Goal: Check status

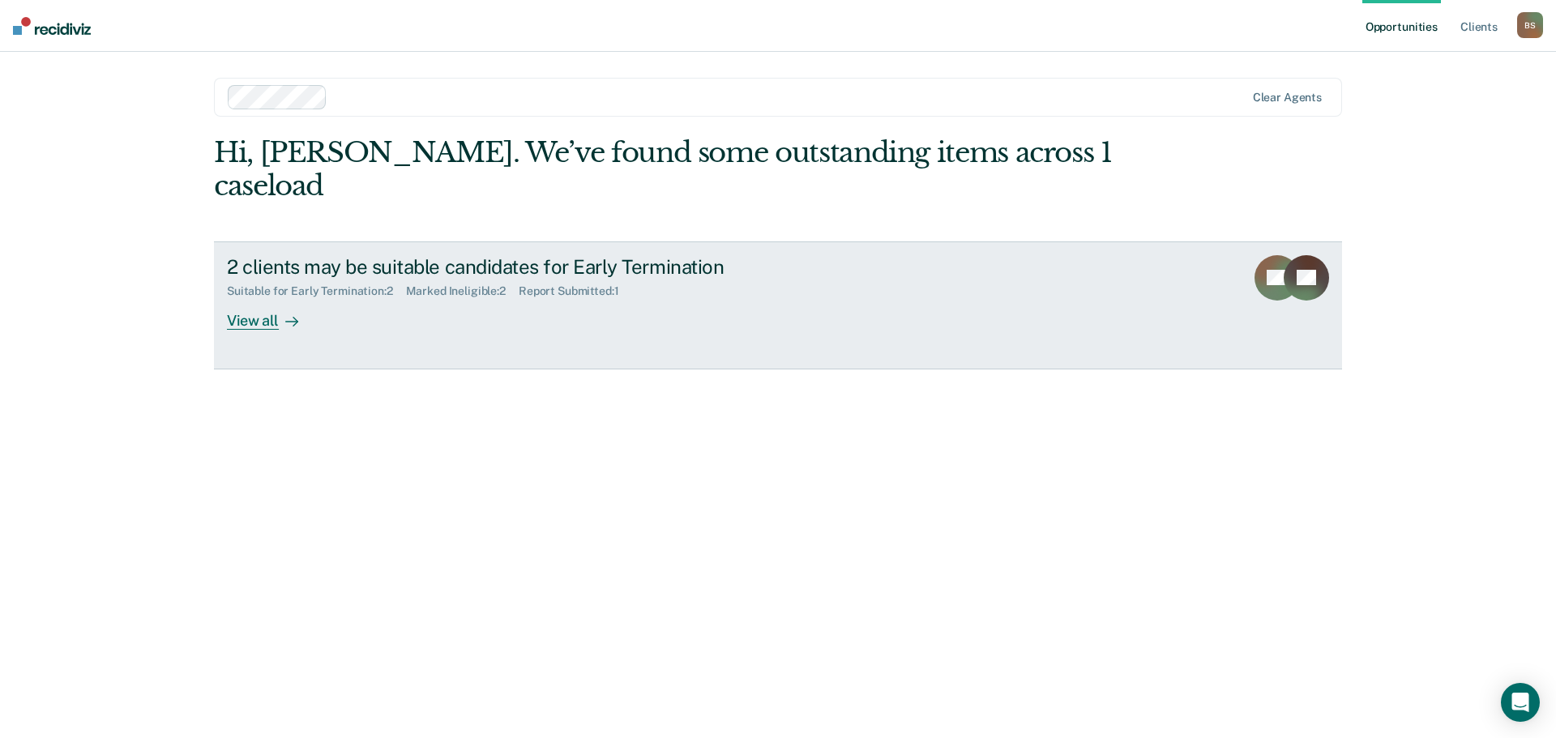
click at [279, 311] on div at bounding box center [288, 320] width 19 height 19
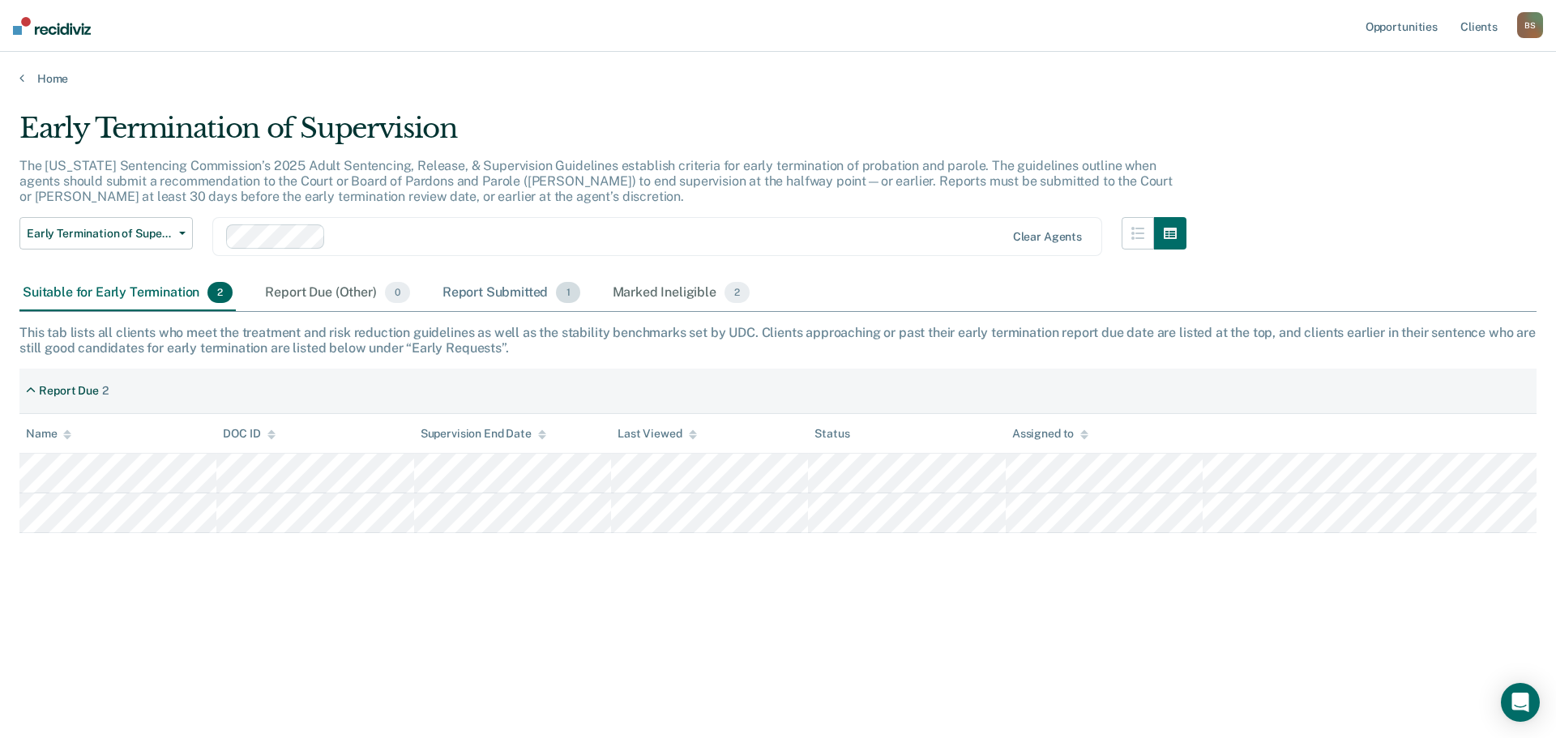
click at [490, 287] on div "Report Submitted 1" at bounding box center [511, 294] width 144 height 36
